Goal: Task Accomplishment & Management: Manage account settings

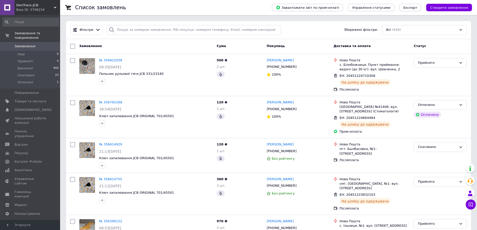
drag, startPoint x: 253, startPoint y: 12, endPoint x: 256, endPoint y: 12, distance: 3.5
click at [253, 12] on div "Список замовлень" at bounding box center [168, 7] width 187 height 15
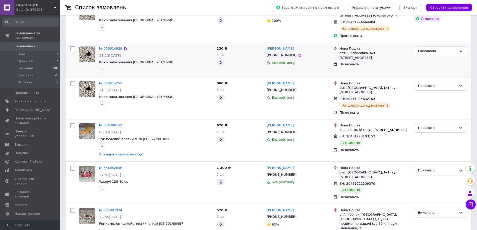
scroll to position [100, 0]
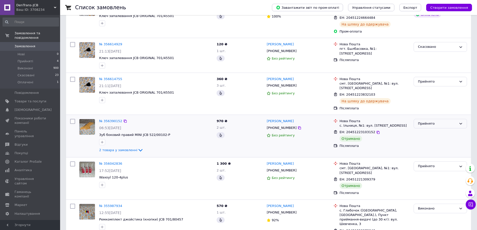
click at [436, 121] on div "Прийнято" at bounding box center [437, 123] width 39 height 5
click at [432, 148] on li "Оплачено" at bounding box center [440, 152] width 53 height 9
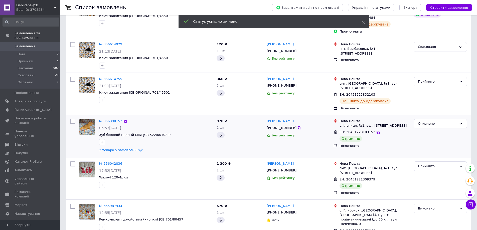
click at [428, 121] on div "Оплачено" at bounding box center [437, 123] width 39 height 5
click at [431, 139] on li "Виконано" at bounding box center [440, 143] width 53 height 9
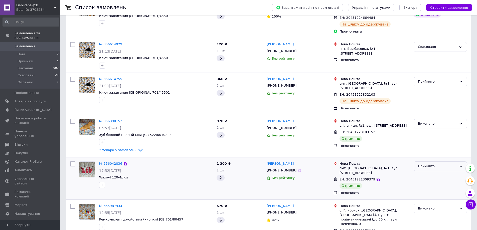
click at [434, 164] on div "Прийнято" at bounding box center [437, 166] width 39 height 5
click at [426, 191] on li "Оплачено" at bounding box center [440, 195] width 53 height 9
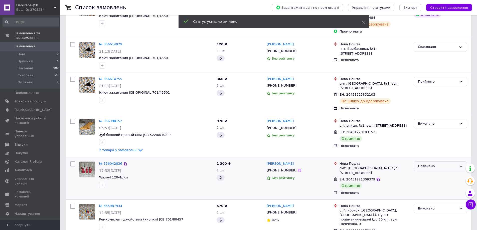
click at [430, 164] on div "Оплачено" at bounding box center [437, 166] width 39 height 5
click at [427, 181] on li "Виконано" at bounding box center [440, 185] width 53 height 9
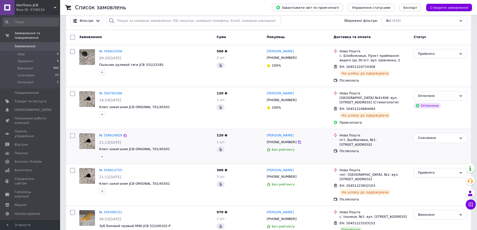
scroll to position [0, 0]
